Goal: Task Accomplishment & Management: Manage account settings

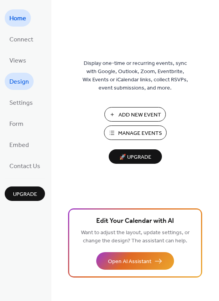
click at [17, 79] on span "Design" at bounding box center [19, 82] width 20 height 13
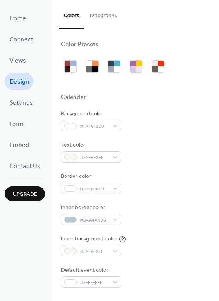
click at [94, 11] on button "Typography" at bounding box center [103, 14] width 38 height 28
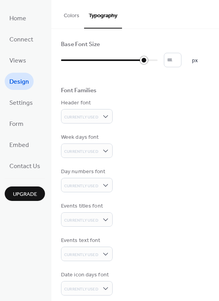
type input "**"
drag, startPoint x: 122, startPoint y: 59, endPoint x: 154, endPoint y: 61, distance: 32.1
click at [154, 61] on div at bounding box center [155, 60] width 8 height 8
click at [181, 125] on div "Base Font Size ** px Font Families Header font Currently Used Week days font Cu…" at bounding box center [135, 186] width 148 height 290
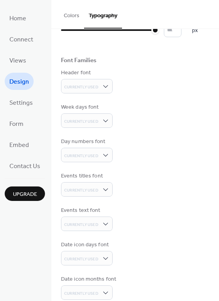
scroll to position [40, 0]
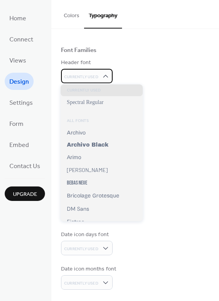
click at [111, 74] on div "Currently Used" at bounding box center [87, 76] width 52 height 14
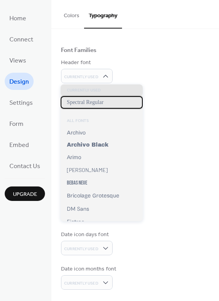
click at [101, 104] on span "Spectral Regular" at bounding box center [85, 102] width 37 height 6
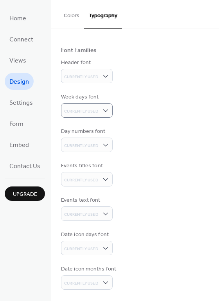
click at [188, 105] on div "Week days font Currently Used" at bounding box center [135, 105] width 148 height 25
click at [189, 104] on div "Week days font Currently Used" at bounding box center [135, 105] width 148 height 25
click at [146, 101] on div "Week days font Currently Used" at bounding box center [135, 105] width 148 height 25
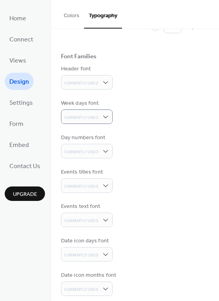
scroll to position [0, 0]
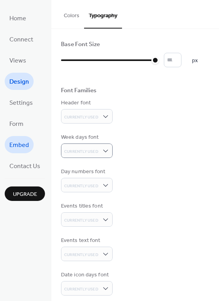
click at [25, 147] on span "Embed" at bounding box center [19, 145] width 20 height 13
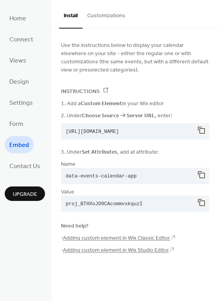
click at [115, 15] on button "Customizations" at bounding box center [106, 14] width 47 height 28
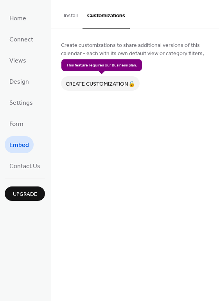
click at [118, 82] on div "Create customization 🔒" at bounding box center [100, 83] width 79 height 14
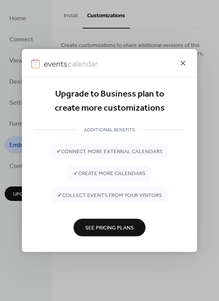
click at [185, 67] on icon at bounding box center [182, 63] width 9 height 9
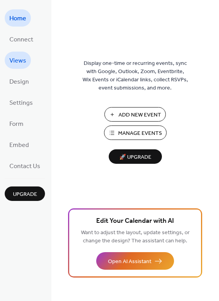
click at [8, 65] on link "Views" at bounding box center [18, 60] width 26 height 17
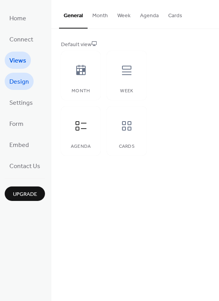
click at [11, 86] on span "Design" at bounding box center [19, 82] width 20 height 13
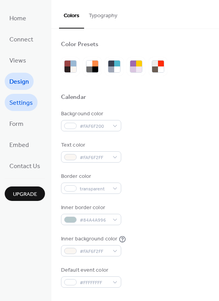
click at [24, 102] on span "Settings" at bounding box center [20, 103] width 23 height 13
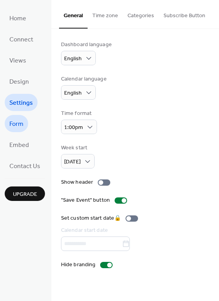
click at [20, 127] on span "Form" at bounding box center [16, 124] width 14 height 13
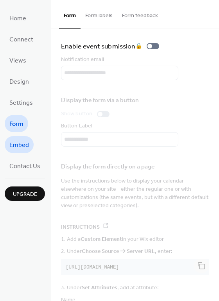
click at [20, 145] on span "Embed" at bounding box center [19, 145] width 20 height 13
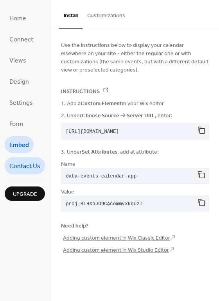
click at [21, 162] on span "Contact Us" at bounding box center [24, 166] width 31 height 13
